Goal: Task Accomplishment & Management: Manage account settings

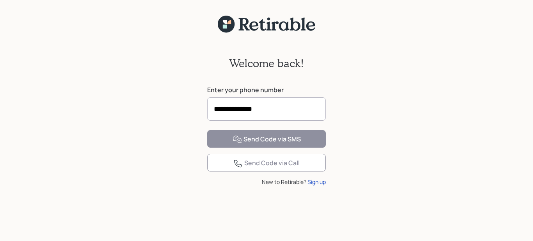
type input "**********"
click at [253, 144] on div "Send Code via SMS" at bounding box center [266, 139] width 68 height 9
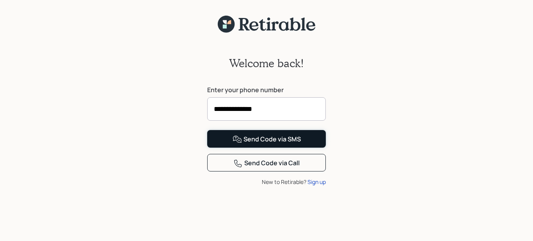
click at [257, 144] on div "Send Code via SMS" at bounding box center [266, 139] width 68 height 9
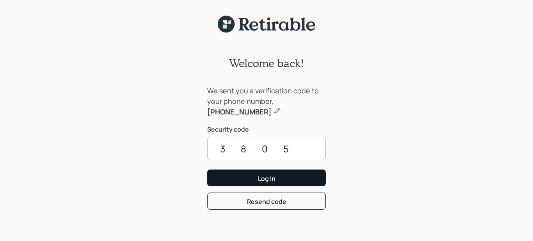
type input "3805"
click at [266, 181] on div "Log In" at bounding box center [267, 178] width 18 height 9
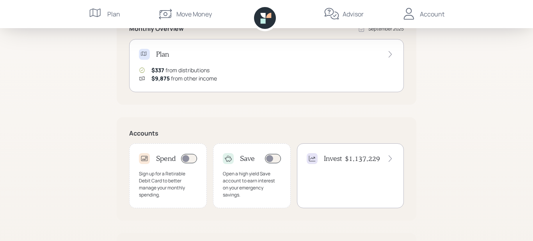
scroll to position [160, 0]
click at [390, 161] on icon at bounding box center [390, 160] width 8 height 8
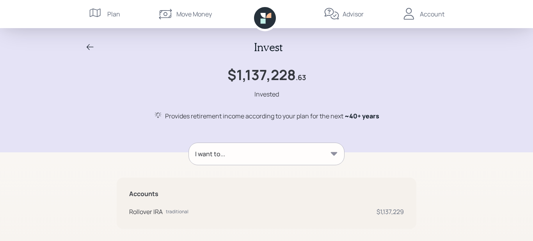
click at [433, 14] on div "Account" at bounding box center [432, 13] width 25 height 9
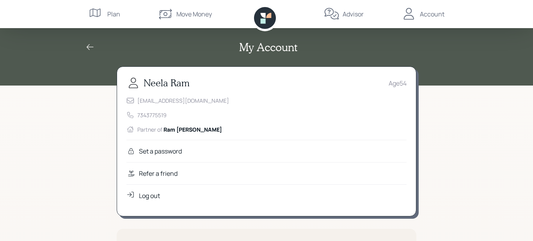
click at [145, 195] on div "Log out" at bounding box center [149, 195] width 21 height 9
